Goal: Find specific page/section: Find specific page/section

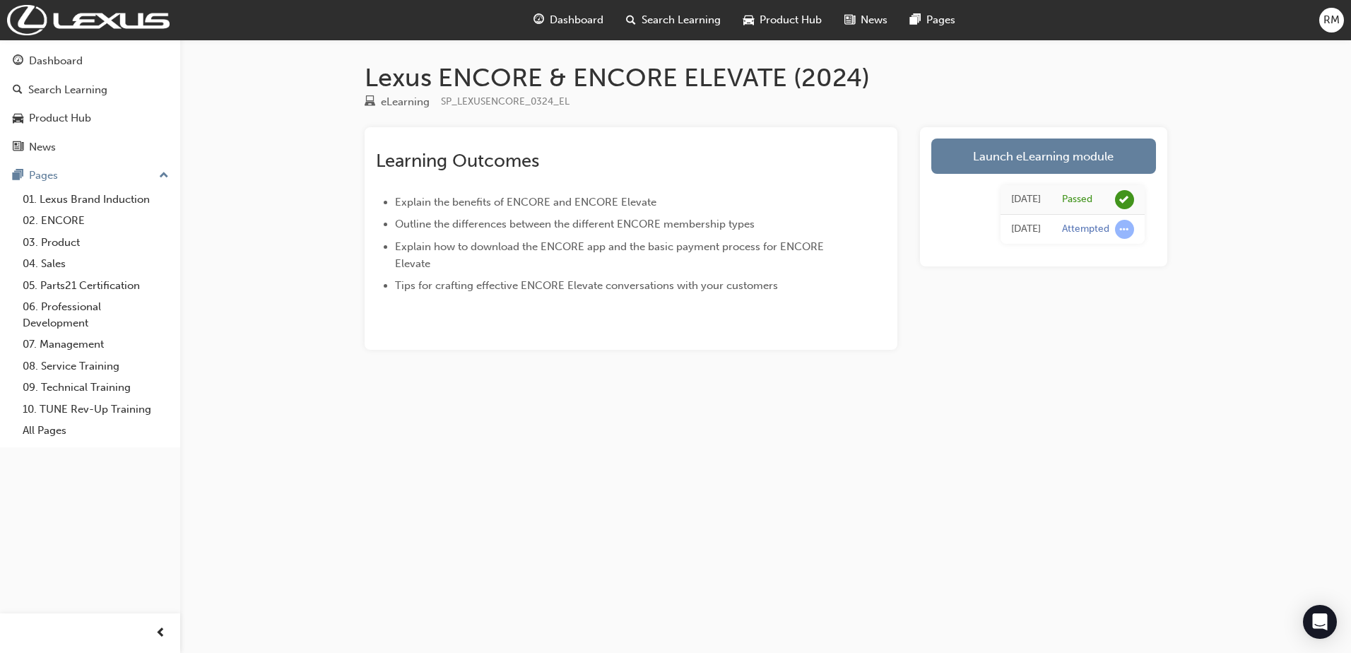
click at [585, 23] on span "Dashboard" at bounding box center [577, 20] width 54 height 16
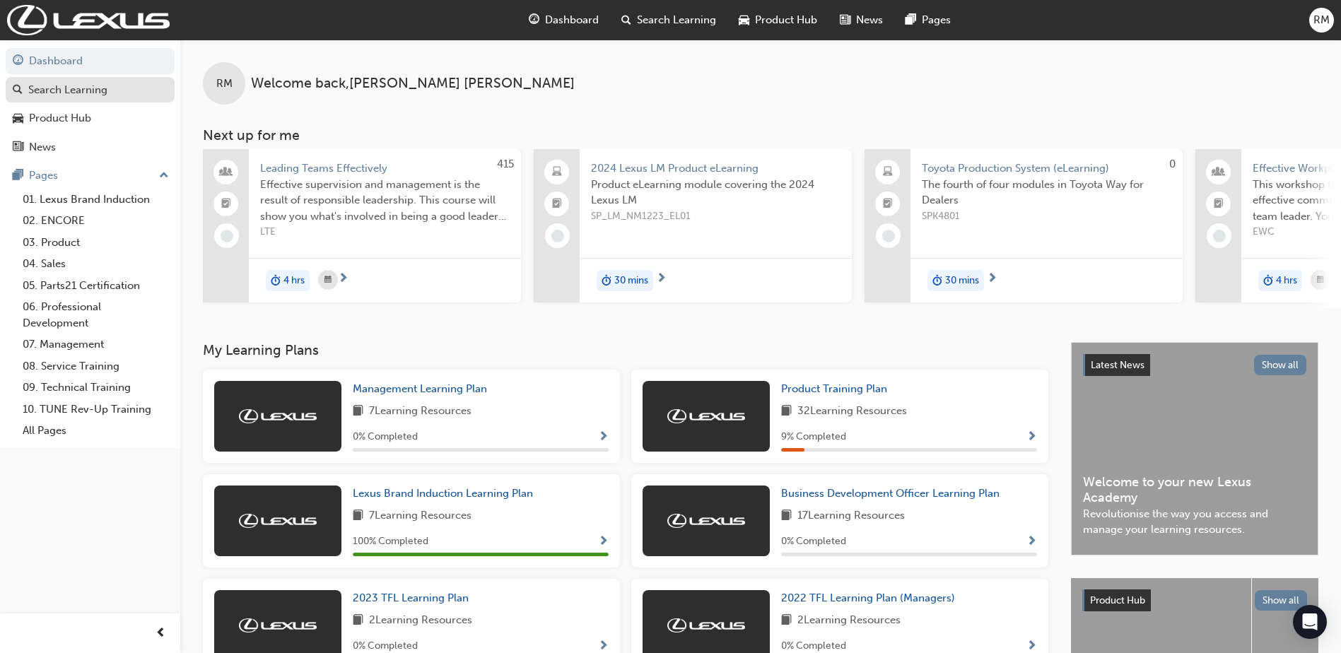
click at [81, 93] on div "Search Learning" at bounding box center [67, 90] width 79 height 16
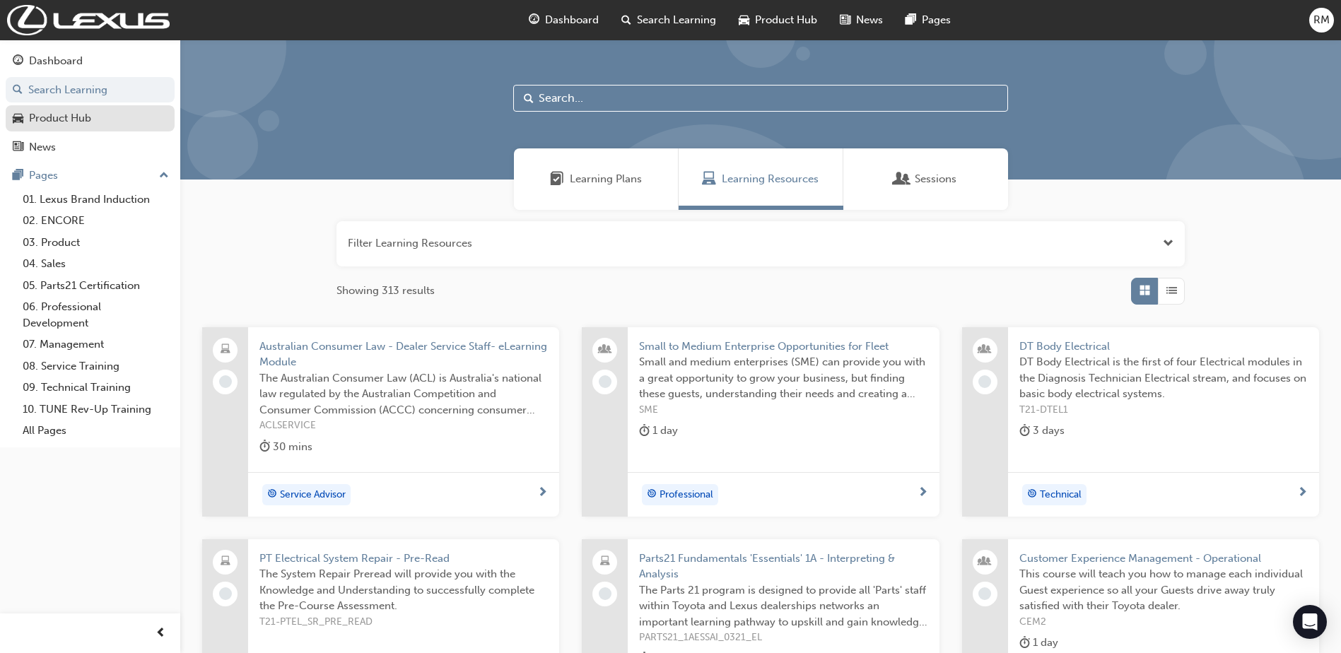
click at [59, 115] on div "Product Hub" at bounding box center [60, 118] width 62 height 16
